Goal: Information Seeking & Learning: Learn about a topic

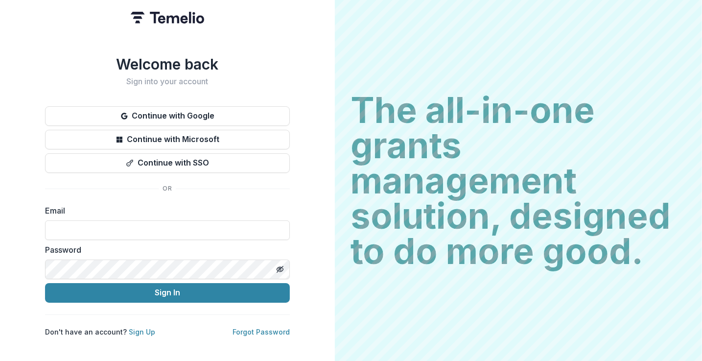
click at [204, 111] on button "Continue with Google" at bounding box center [167, 116] width 245 height 20
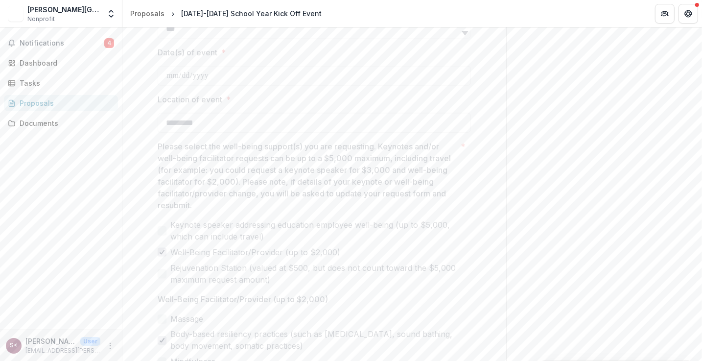
scroll to position [865, 0]
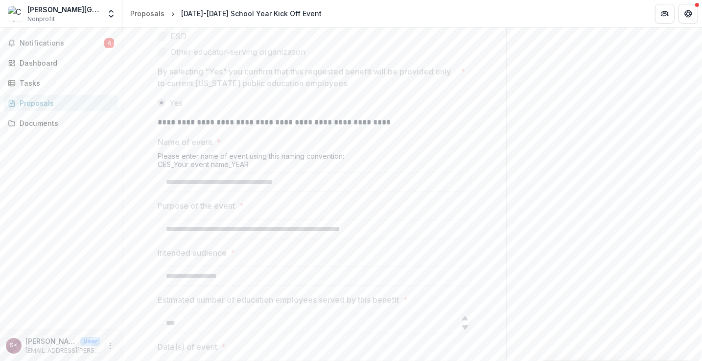
click at [57, 45] on span "Notifications" at bounding box center [62, 43] width 85 height 8
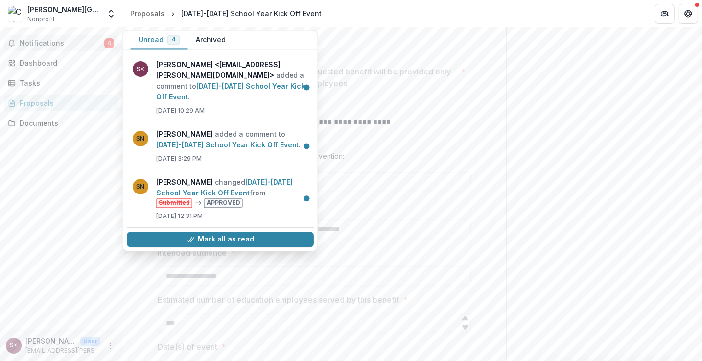
click at [198, 191] on link "[DATE]-[DATE] School Year Kick Off Event" at bounding box center [224, 187] width 137 height 19
